Goal: Task Accomplishment & Management: Manage account settings

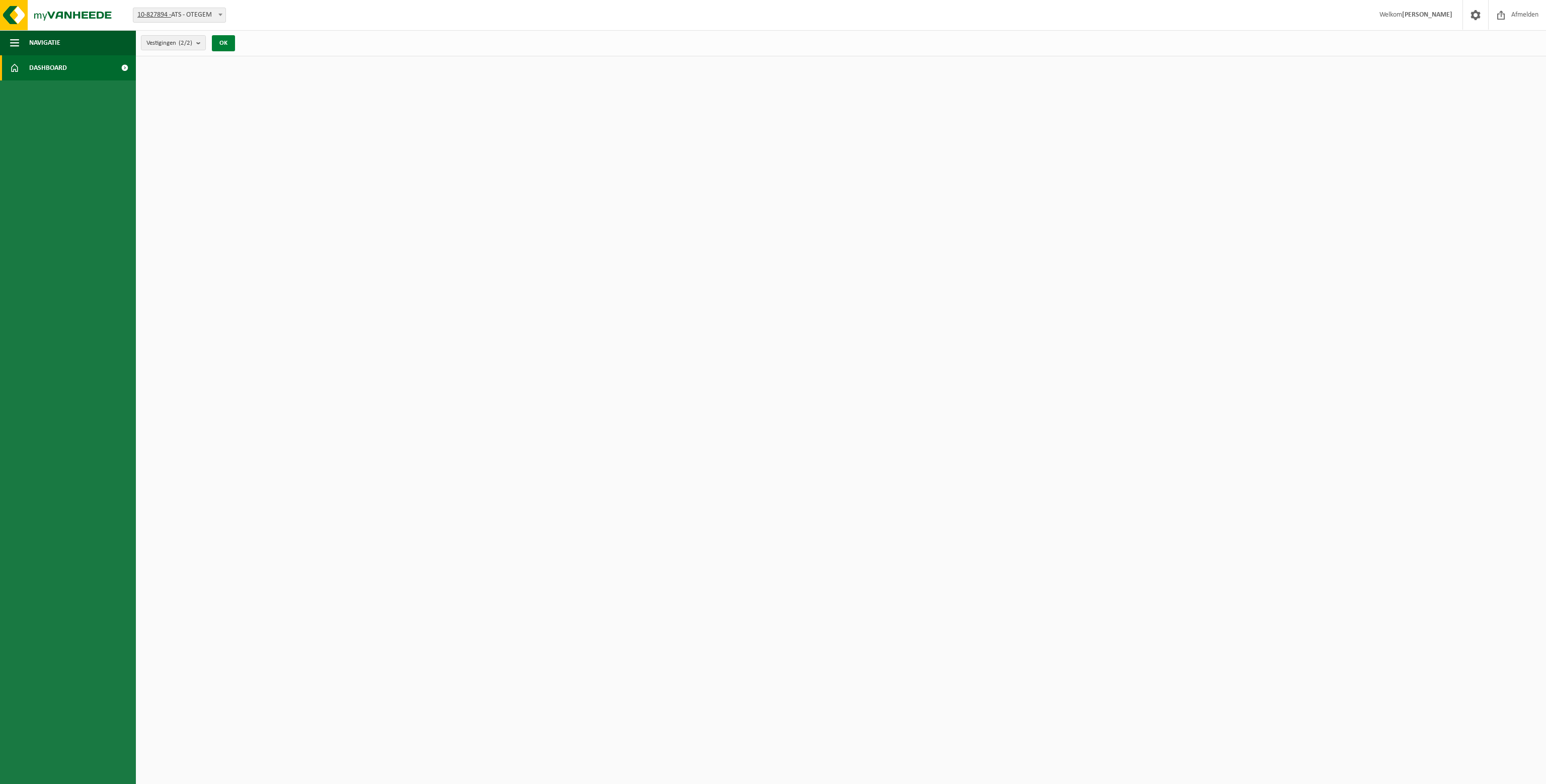
click at [227, 44] on button "OK" at bounding box center [223, 43] width 23 height 16
click at [98, 74] on link "Dashboard" at bounding box center [68, 68] width 136 height 25
click at [214, 19] on span "10-827894 - ATS - OTEGEM" at bounding box center [179, 15] width 92 height 14
select select "87551"
click at [288, 106] on html "Vestiging: 10-827894 - ATS - OTEGEM 10-828204 - ATS - MARKE 10-828204 - ATS - M…" at bounding box center [773, 392] width 1546 height 784
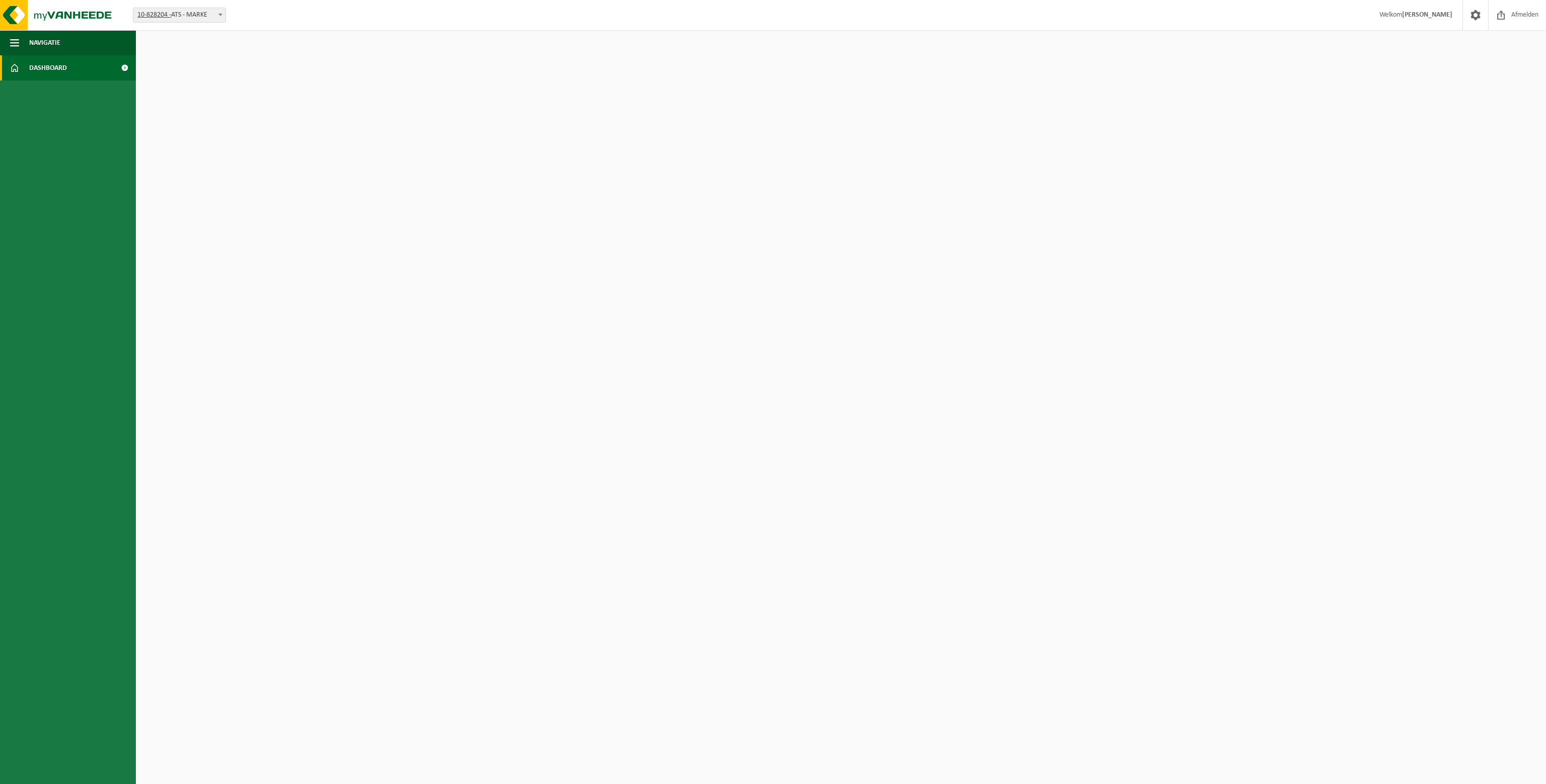
click at [46, 70] on span "Dashboard" at bounding box center [48, 68] width 38 height 25
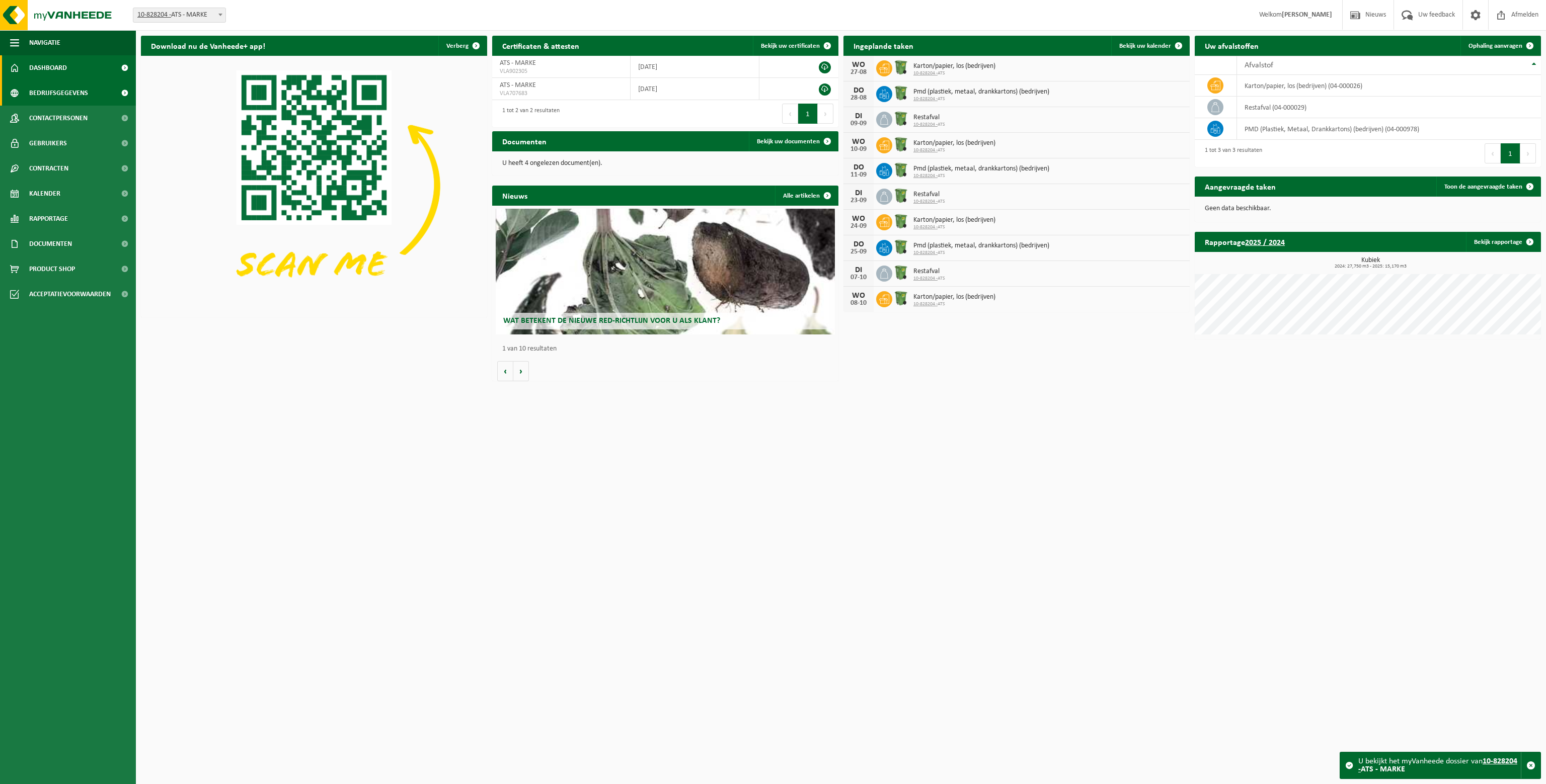
click at [74, 86] on span "Bedrijfsgegevens" at bounding box center [59, 93] width 59 height 25
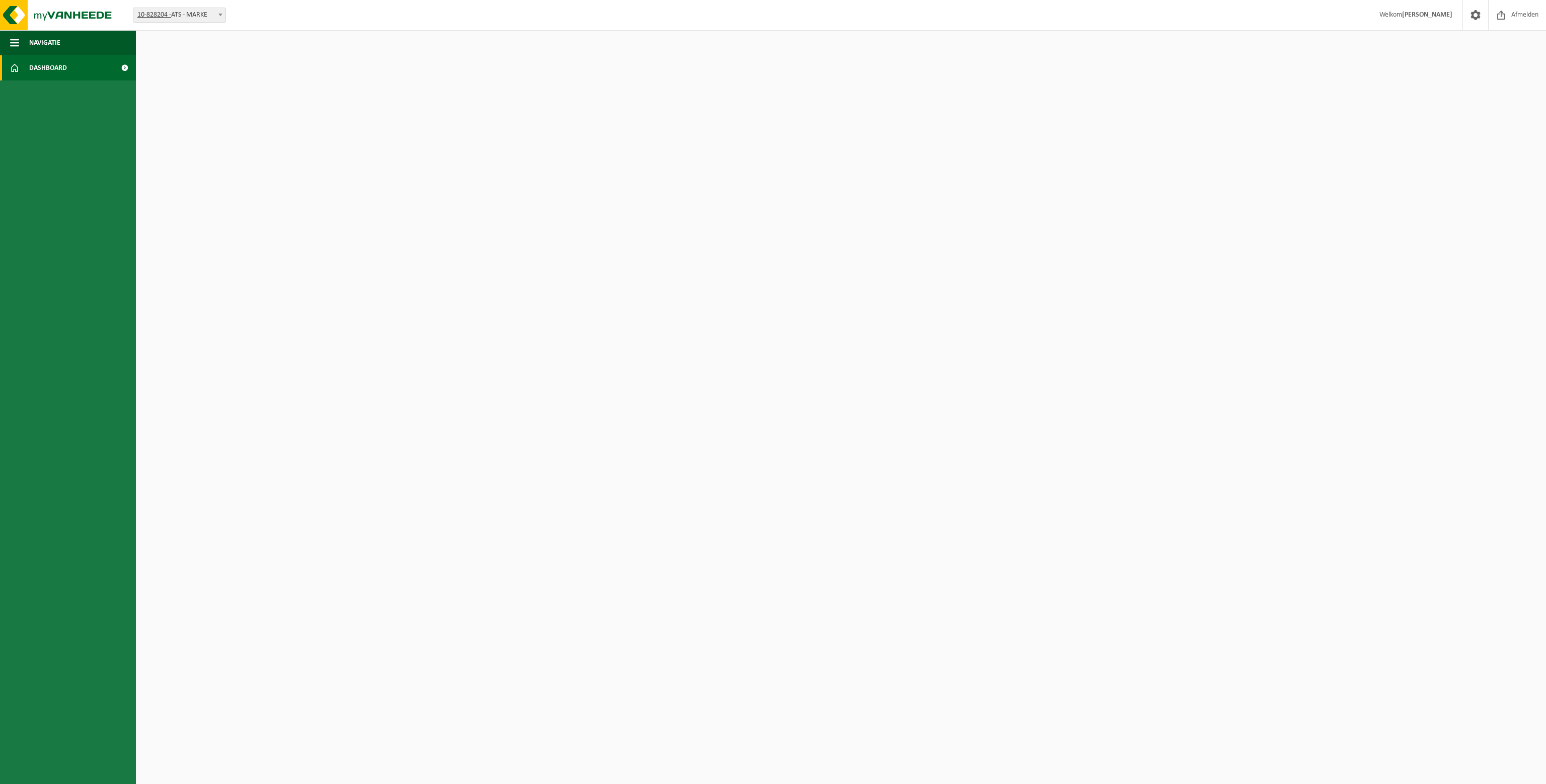
click at [72, 70] on link "Dashboard" at bounding box center [68, 68] width 136 height 25
click at [81, 70] on link "Dashboard" at bounding box center [68, 68] width 136 height 25
click at [58, 48] on span "Navigatie" at bounding box center [45, 43] width 31 height 25
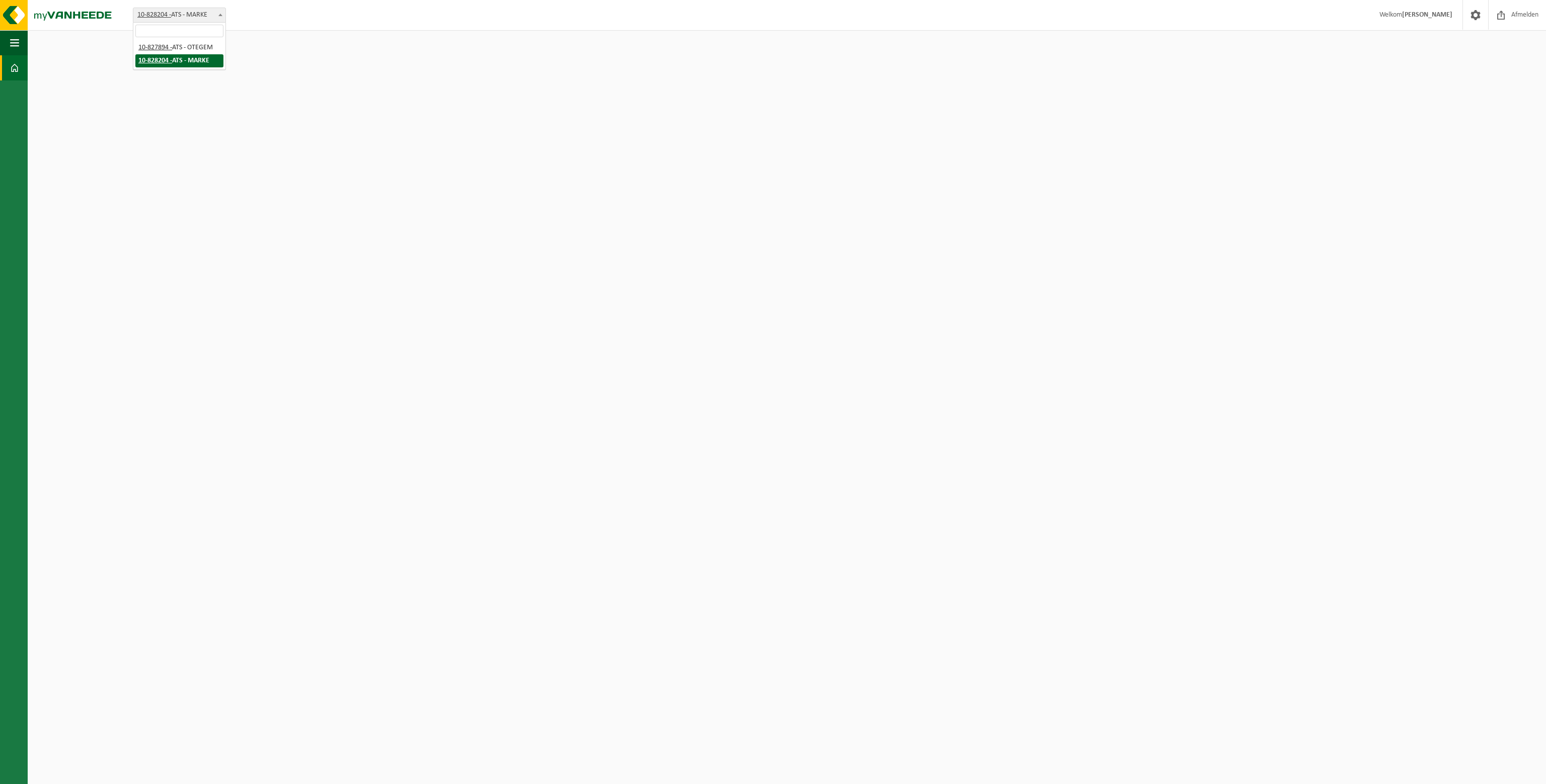
click at [195, 14] on span "10-828204 - ATS - MARKE" at bounding box center [179, 15] width 92 height 14
click at [18, 40] on span "button" at bounding box center [14, 43] width 9 height 25
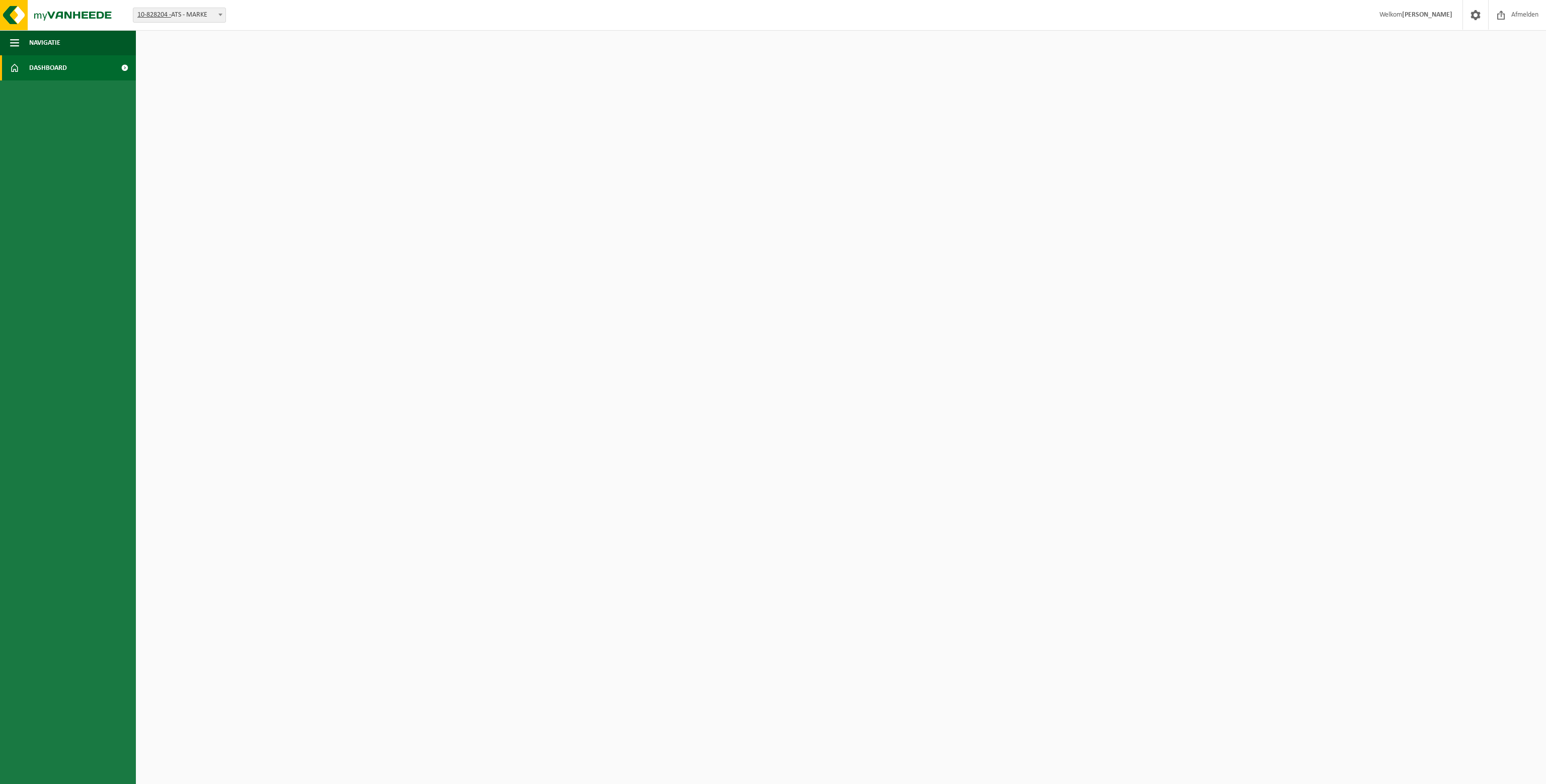
click at [89, 65] on link "Dashboard" at bounding box center [68, 68] width 136 height 25
click at [123, 64] on span at bounding box center [125, 68] width 23 height 25
click at [86, 43] on button "Navigatie" at bounding box center [68, 43] width 136 height 25
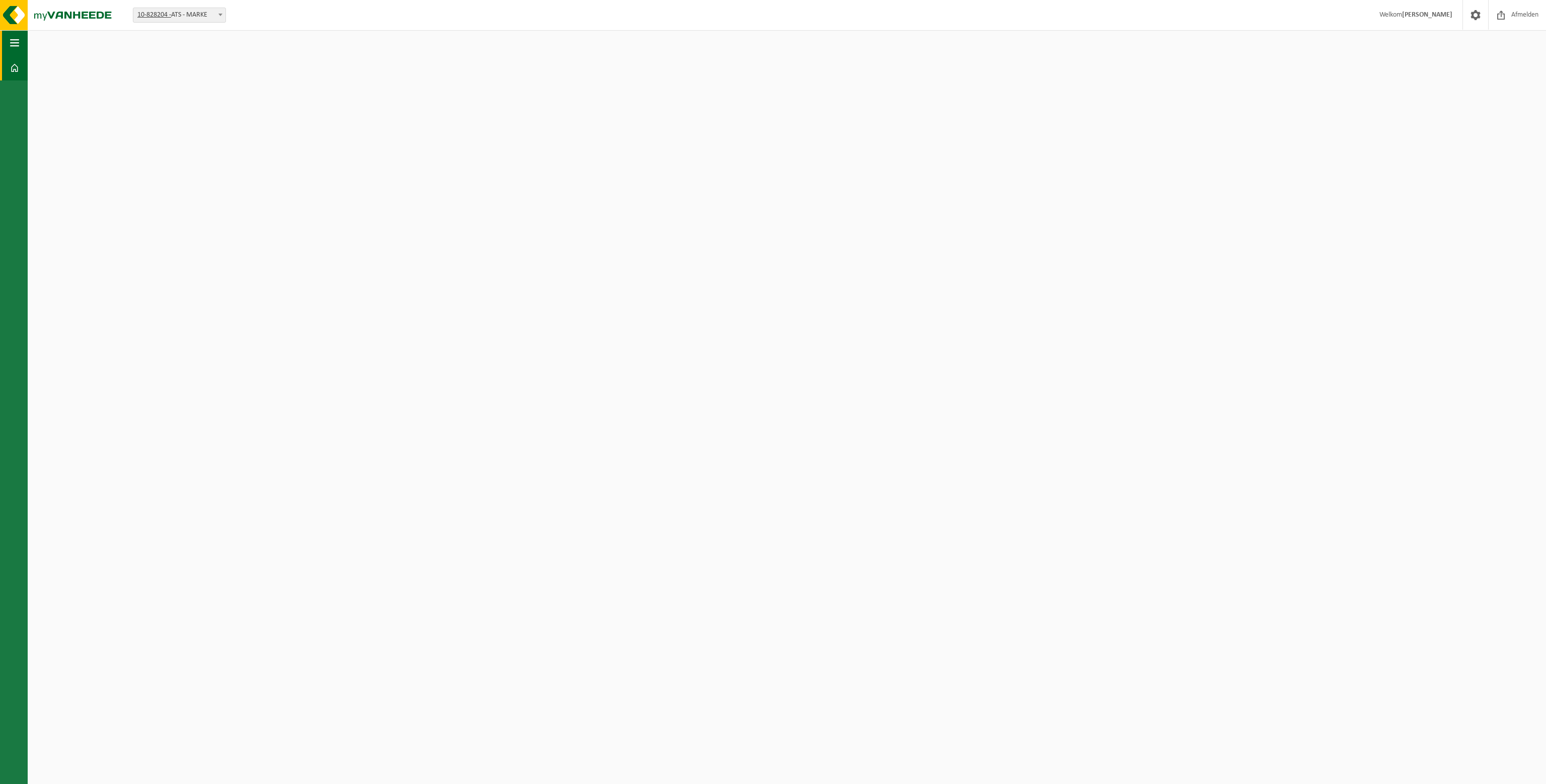
click at [18, 46] on span "button" at bounding box center [14, 43] width 9 height 25
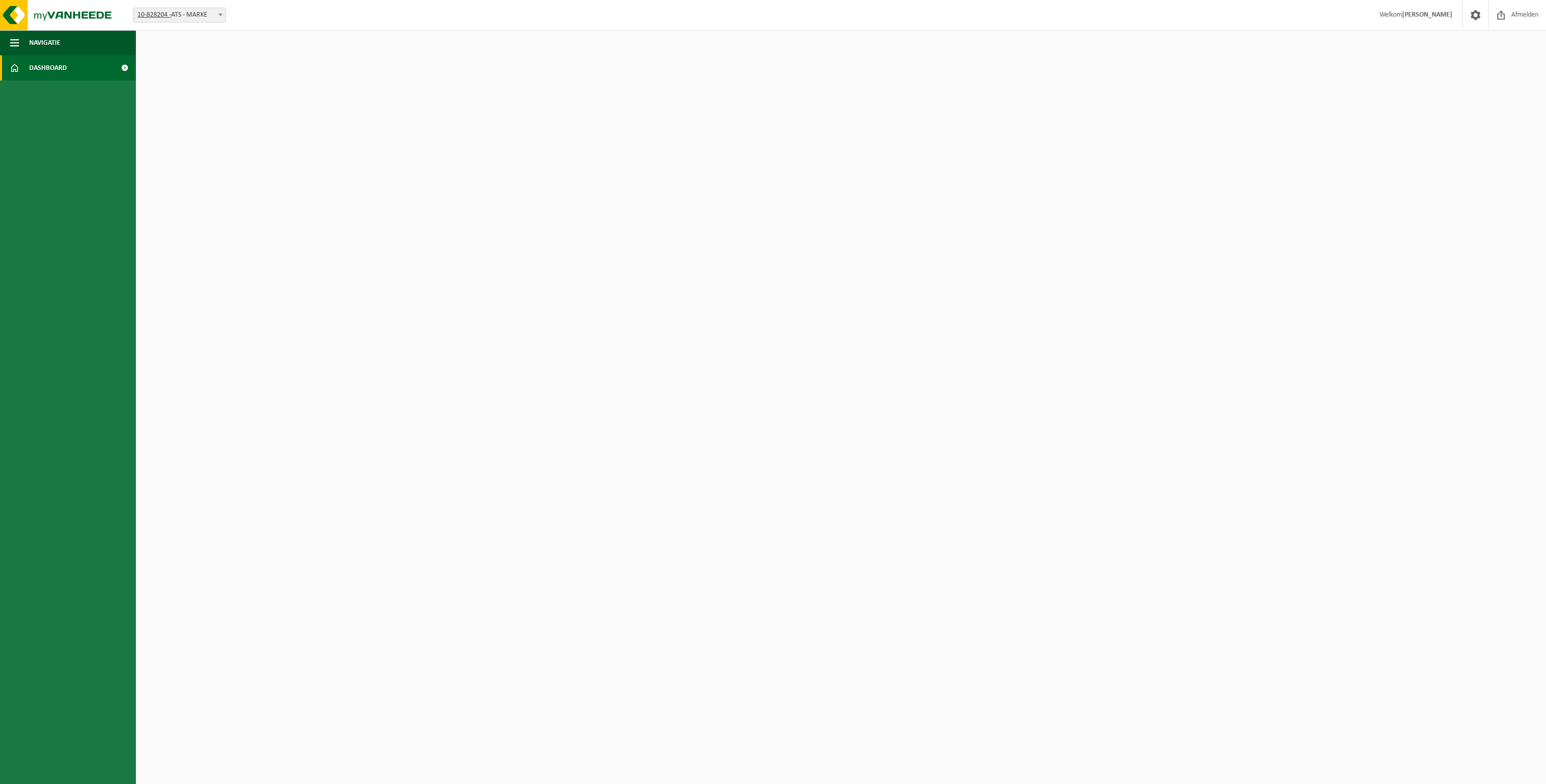
click at [90, 68] on link "Dashboard" at bounding box center [68, 68] width 136 height 25
click at [210, 17] on span "10-828204 - ATS - MARKE" at bounding box center [179, 15] width 92 height 14
select select "87538"
click at [229, 45] on button "OK" at bounding box center [223, 43] width 23 height 16
click at [1487, 762] on tcxspan "10-827894 -" at bounding box center [1438, 766] width 159 height 16
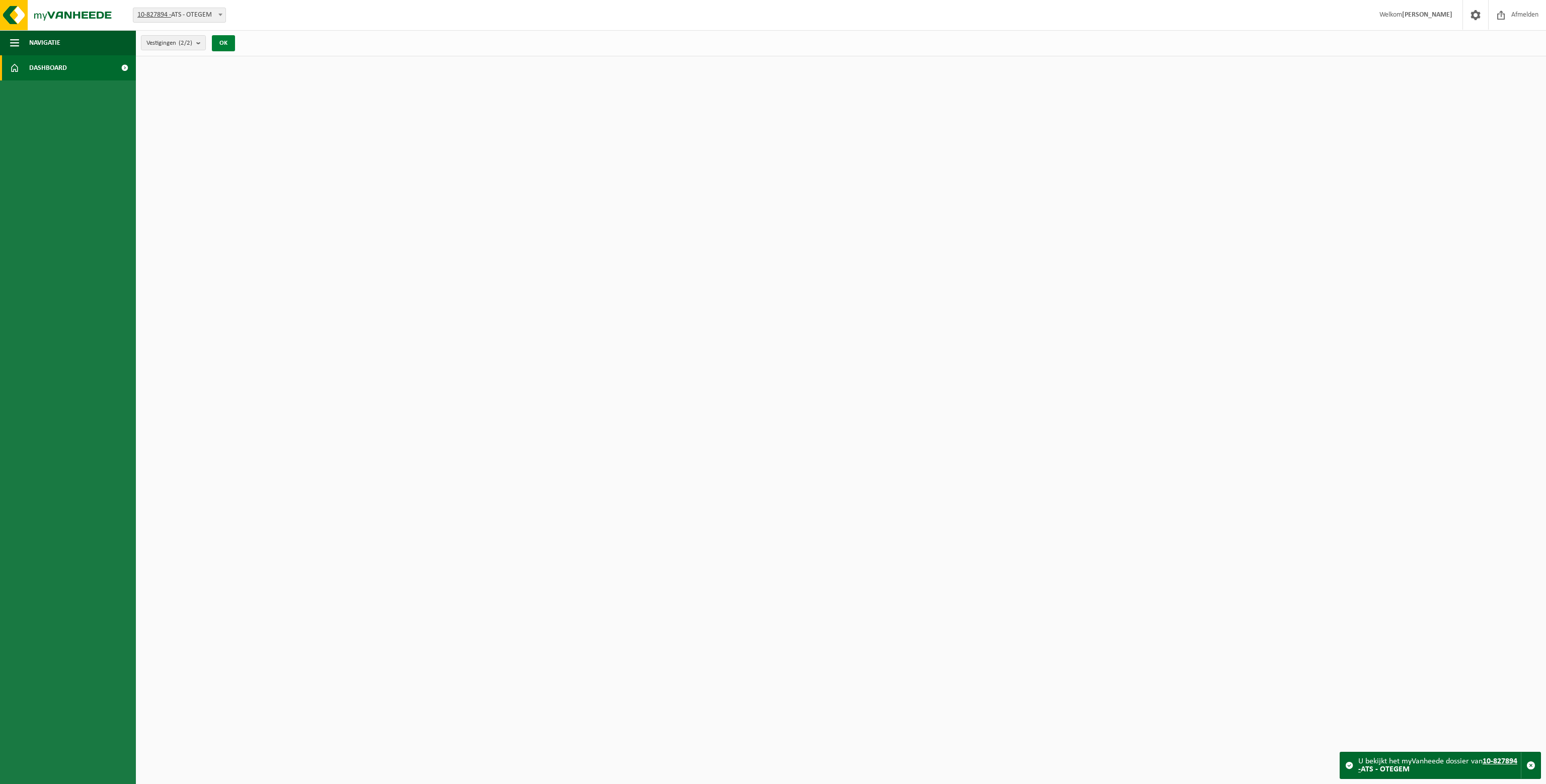
click at [220, 40] on button "OK" at bounding box center [223, 43] width 23 height 16
click at [221, 12] on span at bounding box center [220, 14] width 10 height 13
select select "87551"
click at [222, 17] on span at bounding box center [220, 14] width 10 height 13
click at [1222, 262] on html "Vestiging: 10-827894 - ATS - OTEGEM 10-828204 - ATS - MARKE 10-828204 - ATS - M…" at bounding box center [773, 392] width 1546 height 784
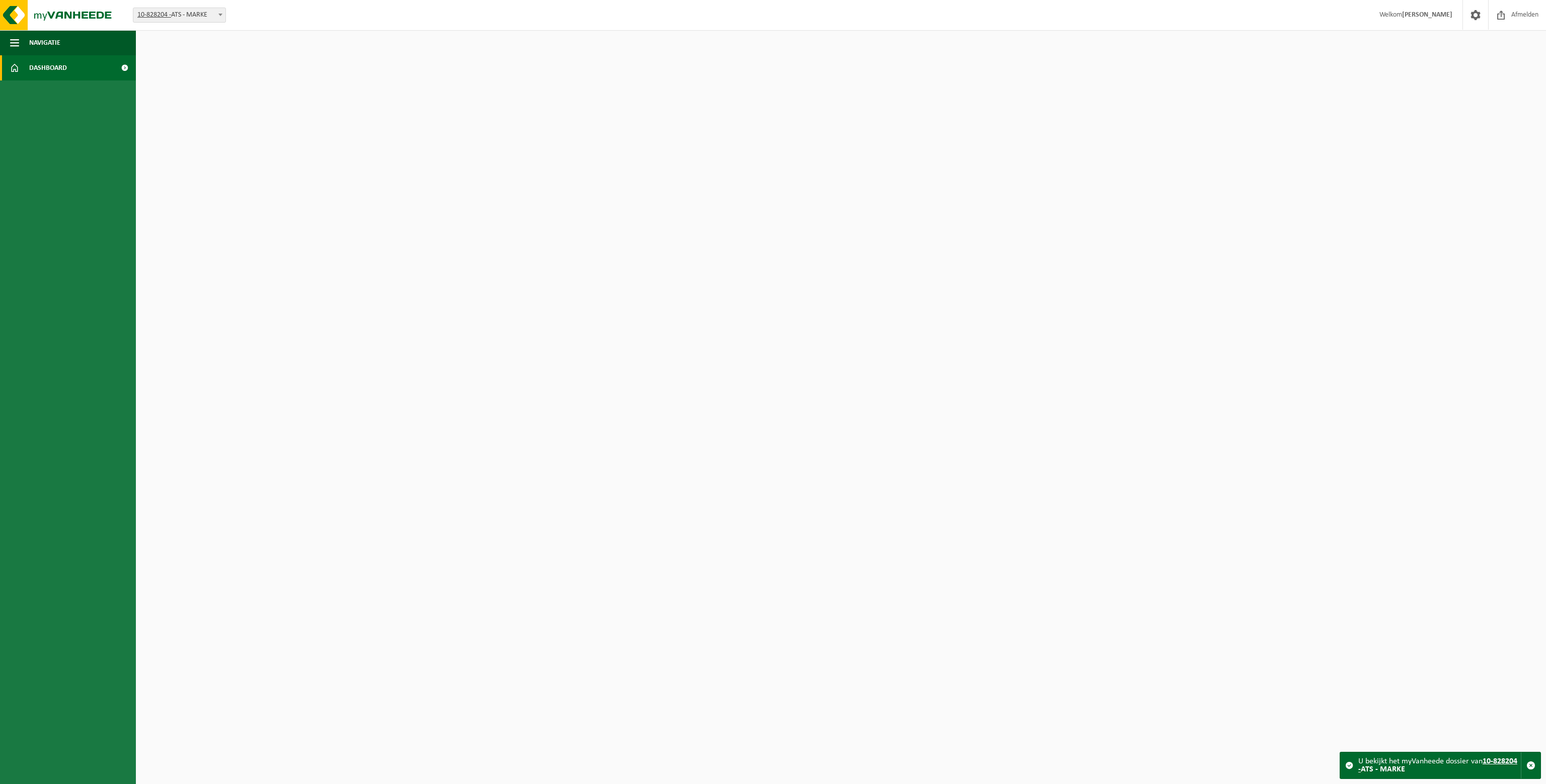
click at [76, 65] on link "Dashboard" at bounding box center [68, 68] width 136 height 25
click at [103, 46] on button "Navigatie" at bounding box center [68, 43] width 136 height 25
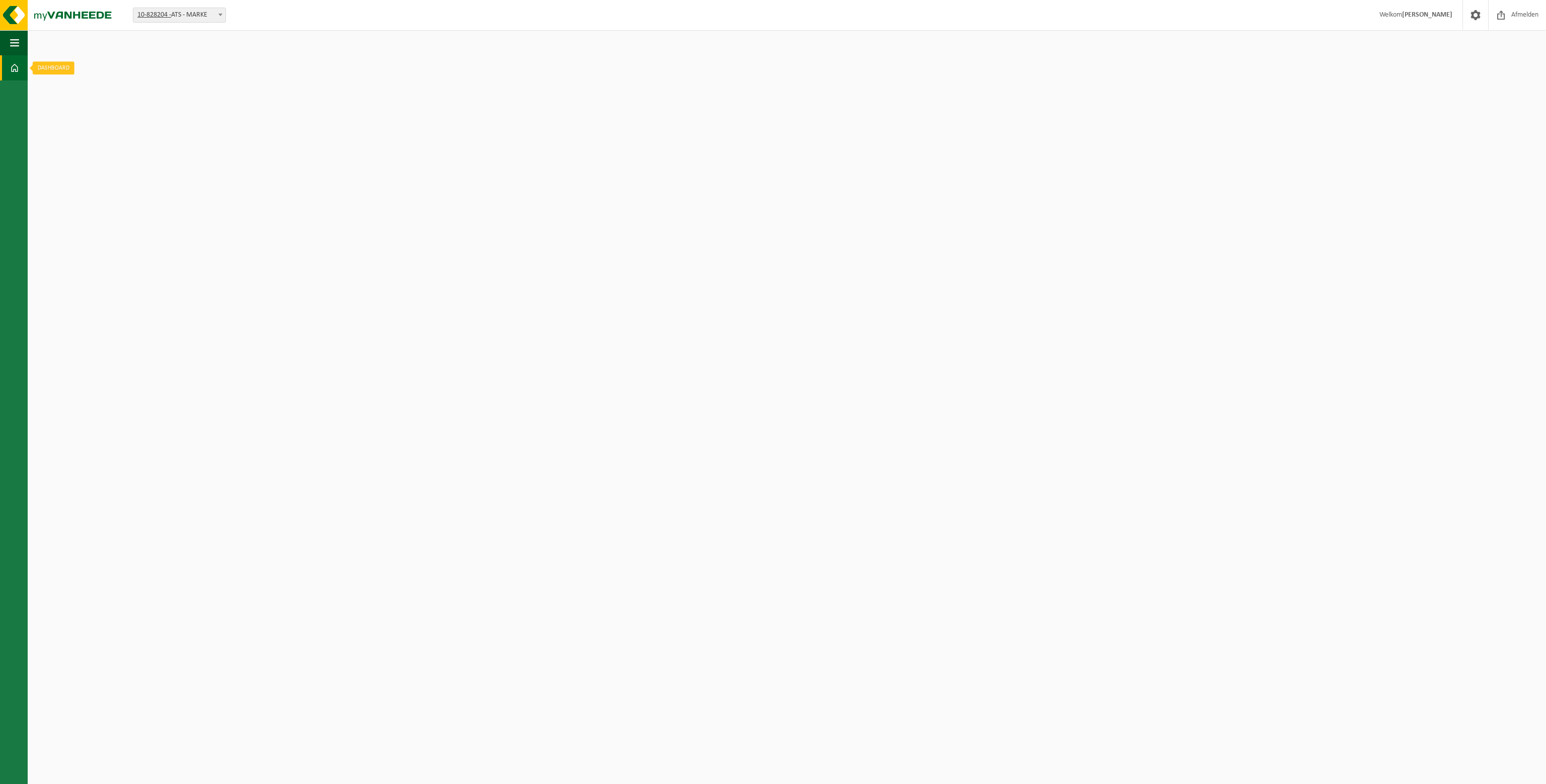
click at [18, 70] on span at bounding box center [14, 68] width 9 height 25
click at [95, 18] on img at bounding box center [60, 15] width 121 height 30
click at [22, 14] on img at bounding box center [60, 15] width 121 height 30
click at [20, 43] on button "Navigatie" at bounding box center [14, 43] width 28 height 25
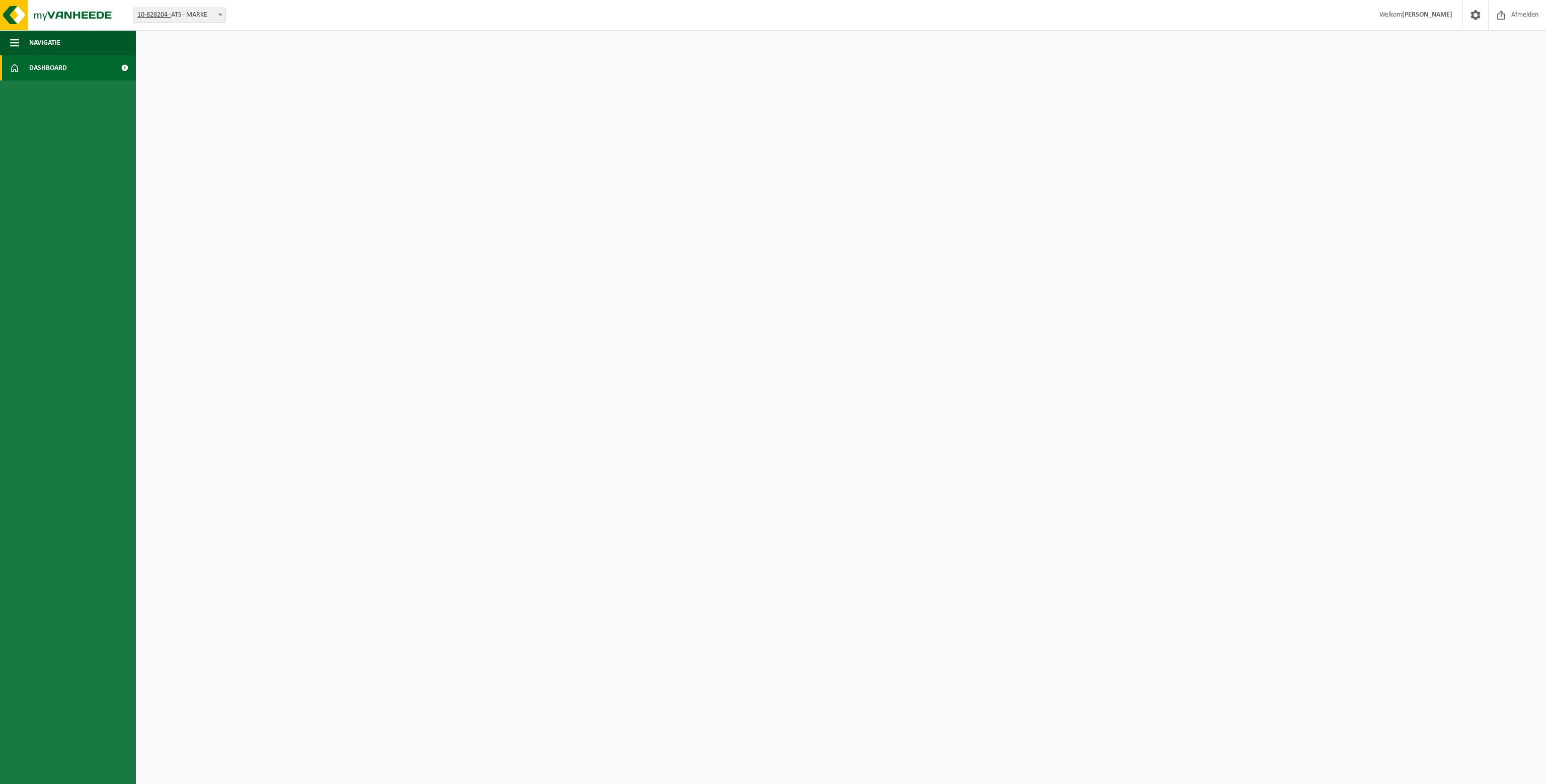
click at [90, 63] on link "Dashboard" at bounding box center [68, 68] width 136 height 25
click at [94, 44] on button "Navigatie" at bounding box center [68, 43] width 136 height 25
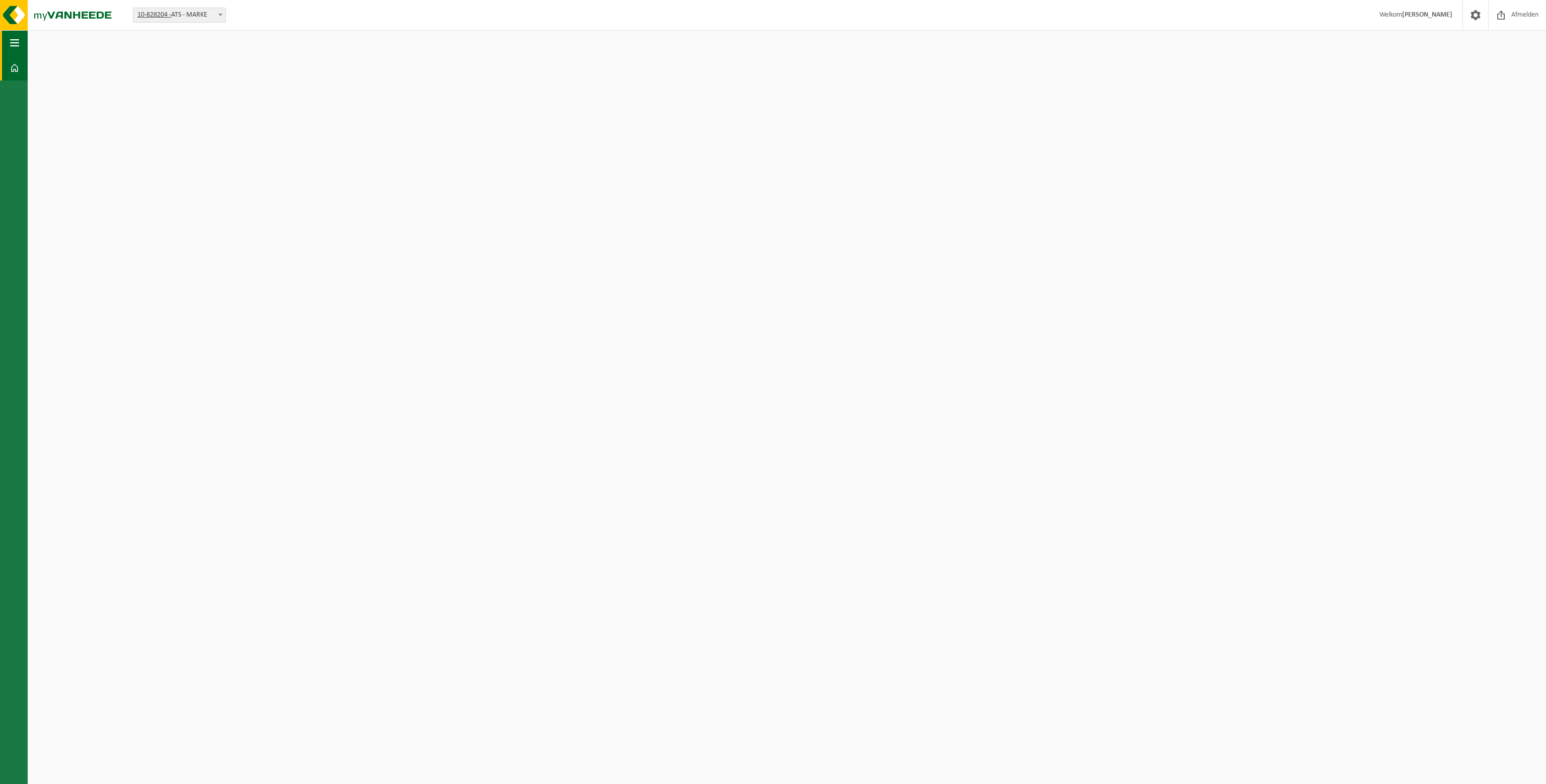
click at [16, 43] on span "button" at bounding box center [14, 43] width 9 height 25
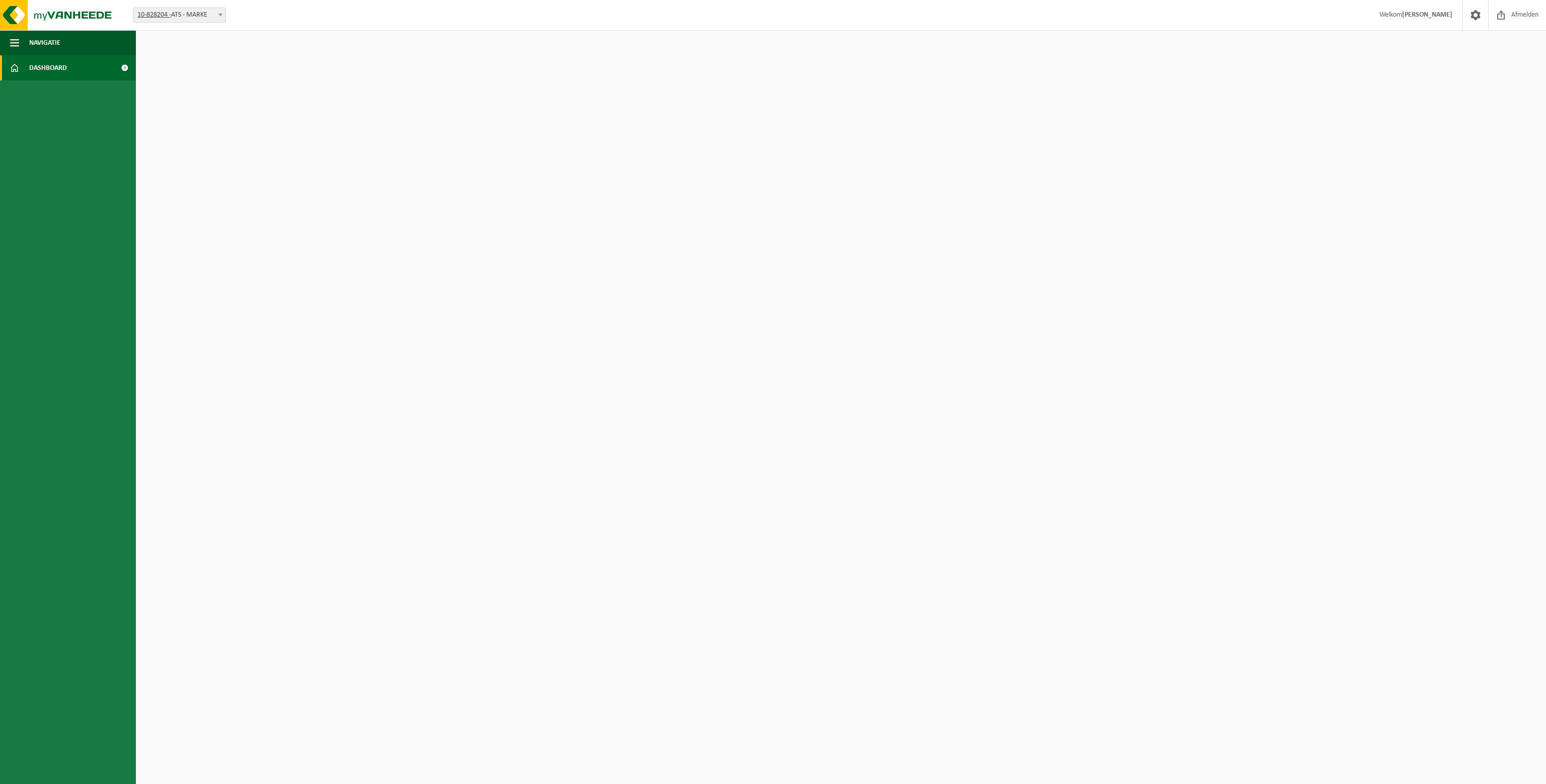
click at [55, 70] on span "Dashboard" at bounding box center [48, 68] width 38 height 25
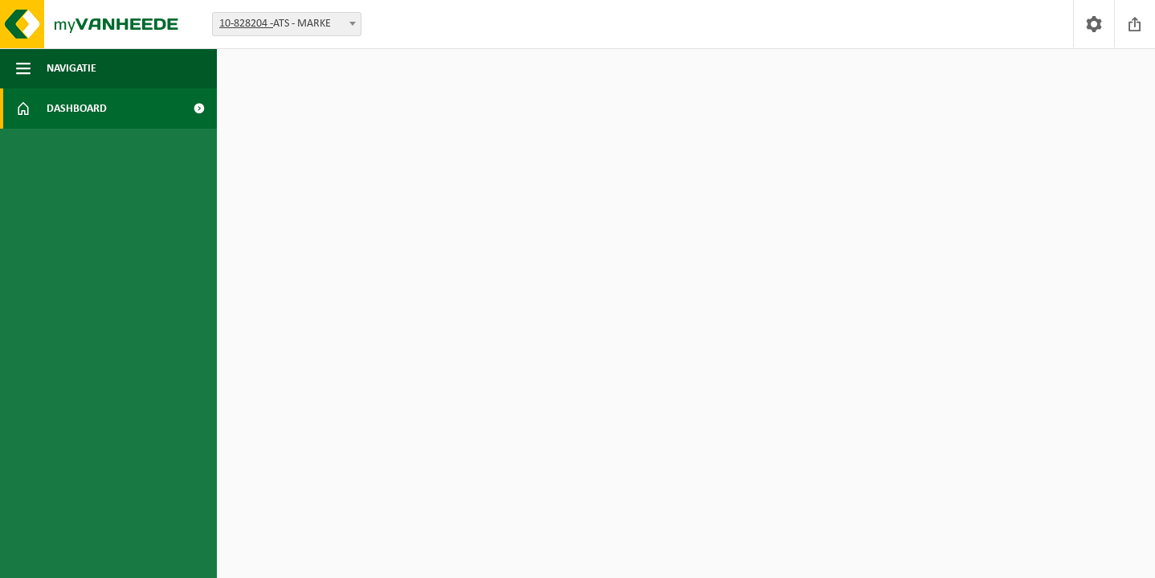
click at [337, 162] on html "Vestiging: 10-827894 - ATS - OTEGEM 10-828204 - ATS - MARKE 10-828204 - ATS - M…" at bounding box center [577, 289] width 1155 height 578
